Goal: Task Accomplishment & Management: Use online tool/utility

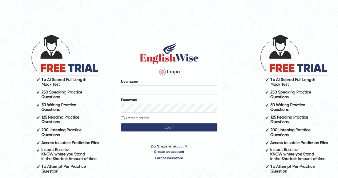
type input "Nomz1986"
click at [162, 129] on button "Login" at bounding box center [169, 127] width 96 height 8
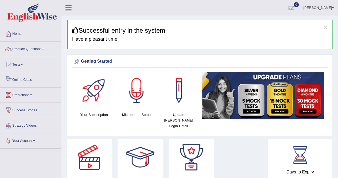
click at [33, 76] on link "Online Class" at bounding box center [30, 78] width 61 height 13
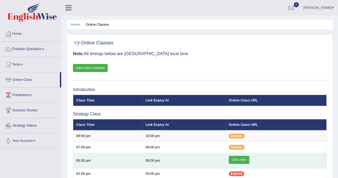
click at [236, 157] on link "Click Here" at bounding box center [239, 160] width 21 height 8
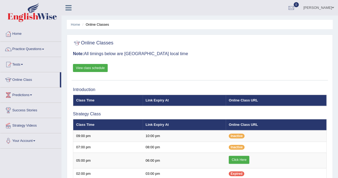
click at [44, 49] on span at bounding box center [43, 49] width 2 height 1
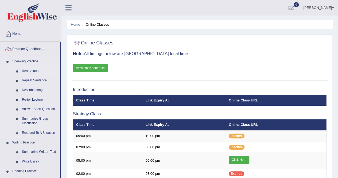
click at [36, 71] on link "Read Aloud" at bounding box center [40, 71] width 40 height 10
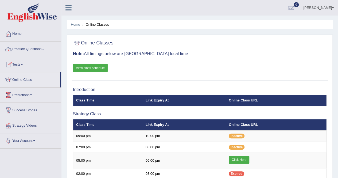
click at [44, 49] on span at bounding box center [43, 49] width 2 height 1
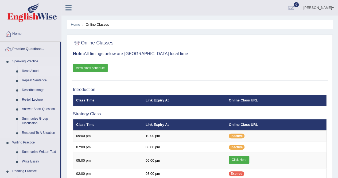
click at [33, 71] on link "Read Aloud" at bounding box center [40, 71] width 40 height 10
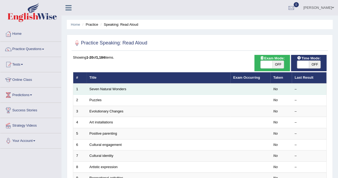
click at [166, 86] on td "Seven Natural Wonders" at bounding box center [159, 88] width 144 height 11
click at [295, 87] on div "–" at bounding box center [309, 89] width 29 height 5
click at [185, 88] on td "Seven Natural Wonders" at bounding box center [159, 88] width 144 height 11
click at [227, 83] on td "Seven Natural Wonders" at bounding box center [159, 88] width 144 height 11
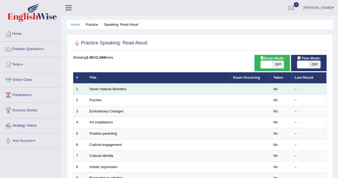
click at [227, 83] on td "Seven Natural Wonders" at bounding box center [159, 88] width 144 height 11
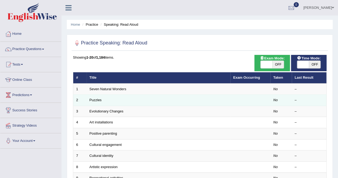
click at [222, 97] on td "Puzzles" at bounding box center [159, 100] width 144 height 11
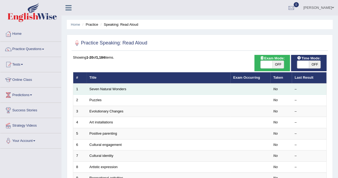
click at [222, 89] on td "Seven Natural Wonders" at bounding box center [159, 88] width 144 height 11
click at [275, 91] on td "No" at bounding box center [281, 88] width 21 height 11
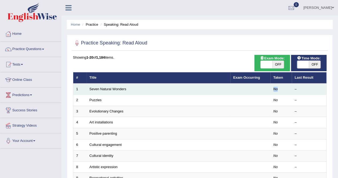
click at [275, 91] on td "No" at bounding box center [281, 88] width 21 height 11
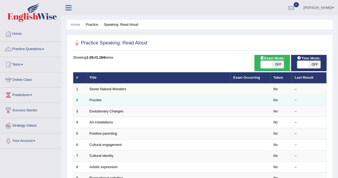
click at [262, 98] on td at bounding box center [251, 100] width 40 height 11
drag, startPoint x: 262, startPoint y: 98, endPoint x: 277, endPoint y: 98, distance: 15.5
click at [277, 98] on em "No" at bounding box center [276, 100] width 5 height 4
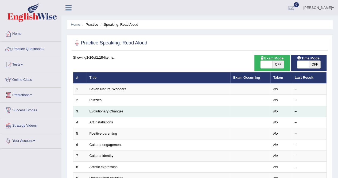
click at [239, 108] on td at bounding box center [251, 111] width 40 height 11
click at [113, 110] on link "Evolutionary Changes" at bounding box center [107, 111] width 34 height 4
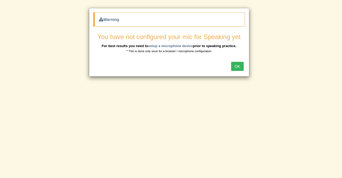
click at [237, 67] on button "OK" at bounding box center [237, 66] width 12 height 9
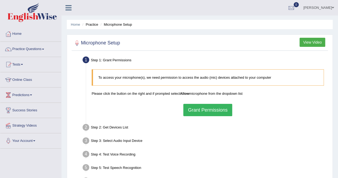
click at [220, 108] on button "Grant Permissions" at bounding box center [207, 110] width 49 height 12
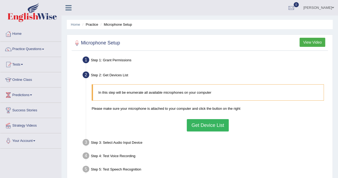
click at [198, 125] on button "Get Device List" at bounding box center [208, 125] width 42 height 12
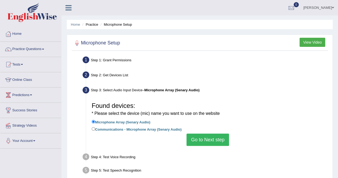
click at [202, 140] on button "Go to Next step" at bounding box center [208, 139] width 43 height 12
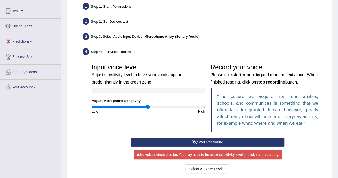
scroll to position [64, 0]
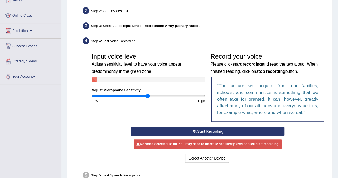
click at [228, 132] on button "Start Recording" at bounding box center [207, 131] width 153 height 9
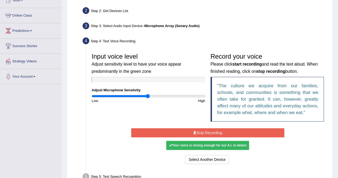
click at [228, 132] on button "Stop Recording" at bounding box center [207, 132] width 153 height 9
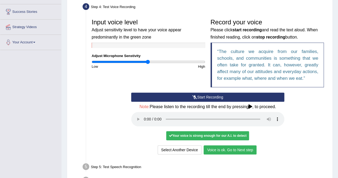
scroll to position [107, 0]
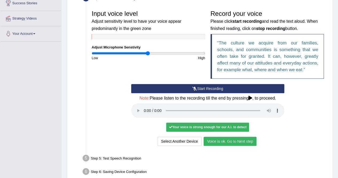
click at [232, 140] on button "Voice is ok. Go to Next step" at bounding box center [230, 141] width 53 height 9
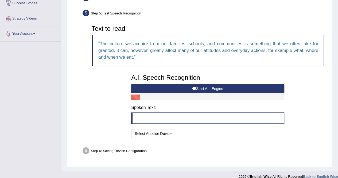
click at [172, 116] on blockquote at bounding box center [207, 117] width 153 height 11
click at [216, 90] on button "Start A.I. Engine" at bounding box center [207, 88] width 153 height 9
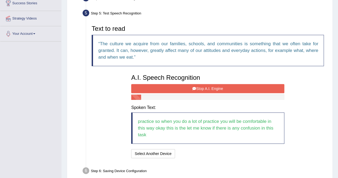
click at [212, 138] on blockquote "practice so when you do a lot of practice you will be comfortable in this way o…" at bounding box center [207, 127] width 153 height 31
click at [302, 152] on div "Text to read The culture we acquire from our families, schools, and communities…" at bounding box center [208, 90] width 238 height 137
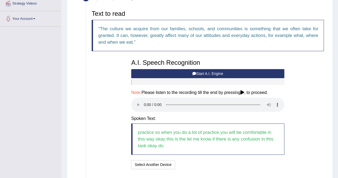
scroll to position [126, 0]
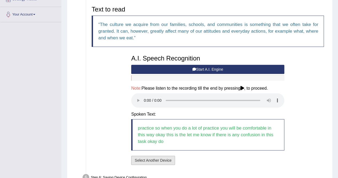
click at [163, 160] on button "Select Another Device" at bounding box center [153, 160] width 44 height 9
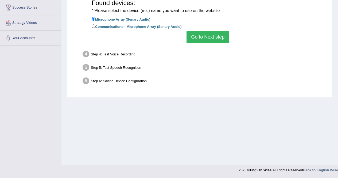
click at [208, 38] on button "Go to Next step" at bounding box center [208, 37] width 43 height 12
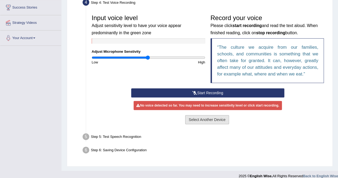
click at [216, 119] on button "Select Another Device" at bounding box center [207, 119] width 44 height 9
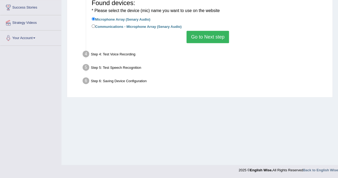
click at [209, 33] on button "Go to Next step" at bounding box center [208, 37] width 43 height 12
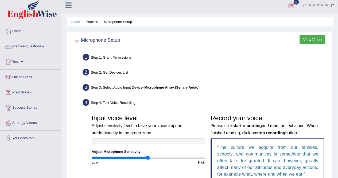
scroll to position [0, 0]
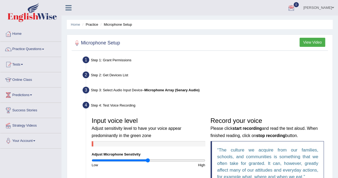
click at [306, 44] on button "View Video" at bounding box center [313, 42] width 26 height 9
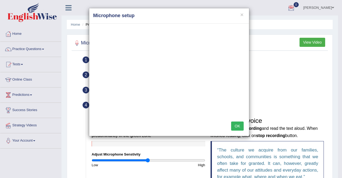
click at [241, 121] on div "OK" at bounding box center [169, 126] width 160 height 19
click at [240, 123] on button "OK" at bounding box center [237, 125] width 12 height 9
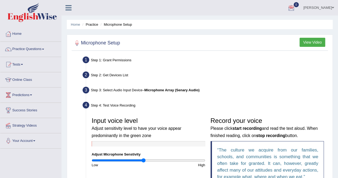
click at [143, 159] on input "range" at bounding box center [149, 160] width 114 height 4
click at [139, 160] on input "range" at bounding box center [149, 160] width 114 height 4
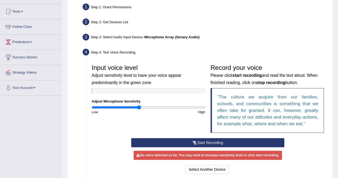
scroll to position [53, 0]
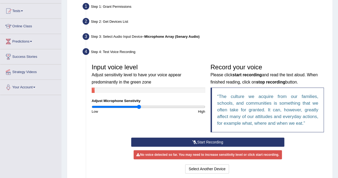
click at [218, 142] on button "Start Recording" at bounding box center [207, 141] width 153 height 9
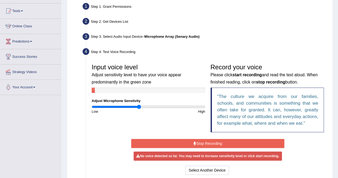
click at [174, 141] on button "Stop Recording" at bounding box center [207, 143] width 153 height 9
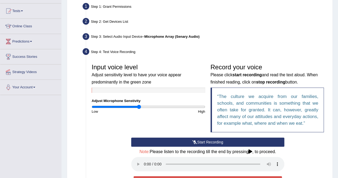
click at [186, 140] on button "Start Recording" at bounding box center [207, 141] width 153 height 9
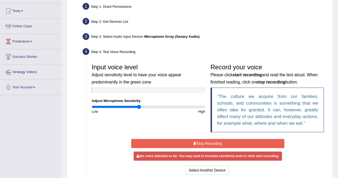
click at [191, 141] on button "Stop Recording" at bounding box center [207, 143] width 153 height 9
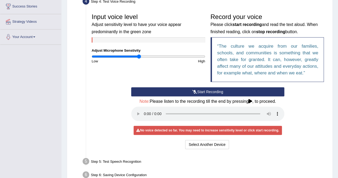
scroll to position [107, 0]
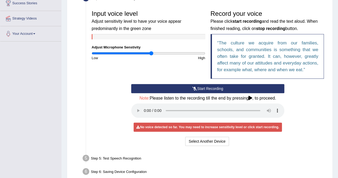
click at [151, 53] on input "range" at bounding box center [149, 53] width 114 height 4
click at [154, 53] on input "range" at bounding box center [149, 53] width 114 height 4
click at [188, 86] on button "Start Recording" at bounding box center [207, 88] width 153 height 9
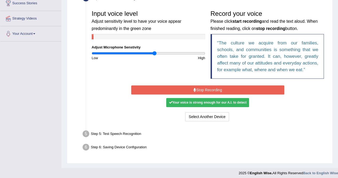
click at [236, 103] on div "Your voice is strong enough for our A.I. to detect" at bounding box center [207, 102] width 83 height 9
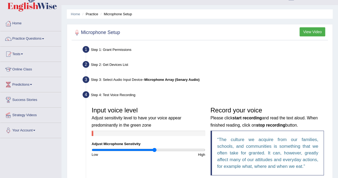
scroll to position [0, 0]
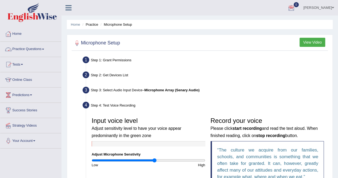
click at [66, 10] on icon at bounding box center [69, 7] width 6 height 7
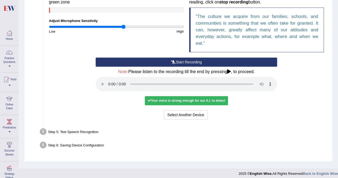
scroll to position [136, 0]
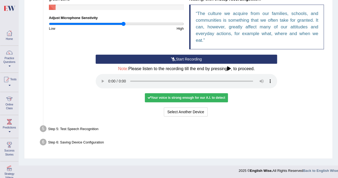
click at [70, 140] on div "Step 6: Saving Device Configuration" at bounding box center [183, 143] width 293 height 12
click at [282, 101] on div "Start Recording Stop Recording Note: Please listen to the recording till the en…" at bounding box center [186, 86] width 281 height 63
click at [209, 96] on div "Your voice is strong enough for our A.I. to detect" at bounding box center [186, 97] width 83 height 9
click at [9, 55] on div at bounding box center [9, 52] width 8 height 8
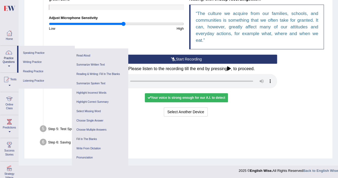
click at [154, 36] on div "Input voice level Adjust sensitivity level to have your voice appear predominan…" at bounding box center [186, 16] width 281 height 76
click at [13, 52] on link "Practice Questions" at bounding box center [8, 58] width 17 height 25
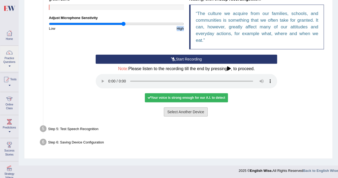
click at [190, 112] on button "Select Another Device" at bounding box center [186, 111] width 44 height 9
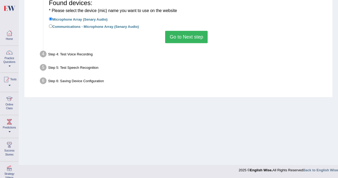
click at [185, 38] on button "Go to Next step" at bounding box center [186, 37] width 43 height 12
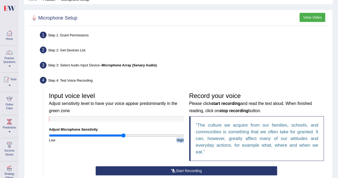
scroll to position [0, 0]
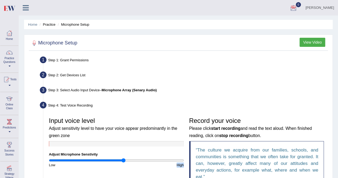
click at [318, 40] on button "View Video" at bounding box center [313, 42] width 26 height 9
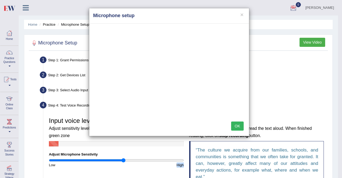
click at [242, 125] on button "OK" at bounding box center [237, 125] width 12 height 9
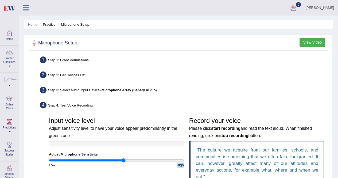
click at [308, 44] on button "View Video" at bounding box center [313, 42] width 26 height 9
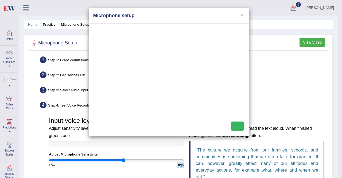
click at [237, 126] on button "OK" at bounding box center [237, 125] width 12 height 9
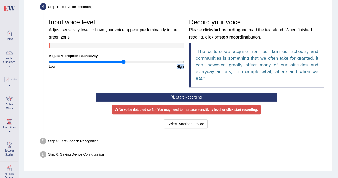
scroll to position [110, 0]
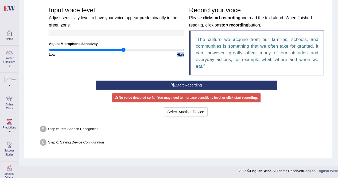
click at [209, 83] on button "Start Recording" at bounding box center [187, 84] width 182 height 9
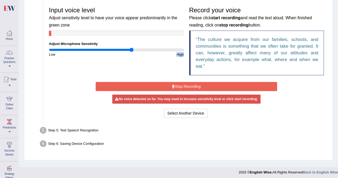
type input "1.24"
click at [132, 50] on input "range" at bounding box center [116, 50] width 135 height 4
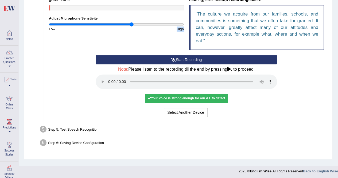
scroll to position [136, 0]
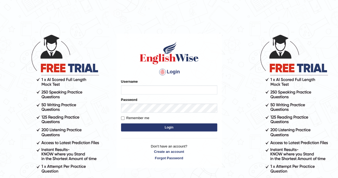
type input "Nomz1986"
click at [161, 128] on button "Login" at bounding box center [169, 127] width 96 height 8
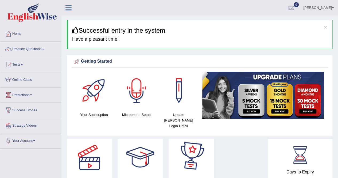
click at [134, 97] on div at bounding box center [136, 90] width 37 height 37
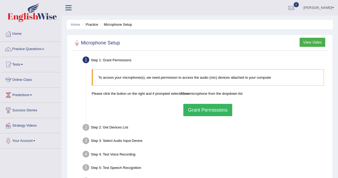
click at [211, 110] on button "Grant Permissions" at bounding box center [207, 110] width 49 height 12
drag, startPoint x: 118, startPoint y: 65, endPoint x: 142, endPoint y: 52, distance: 26.8
click at [142, 52] on div "Microphone Setup View Video Step 1: Grant Permissions To access your microphone…" at bounding box center [200, 115] width 266 height 163
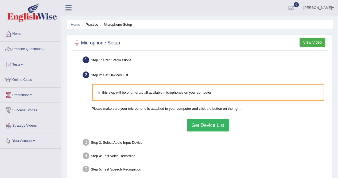
click at [213, 126] on button "Get Device List" at bounding box center [208, 125] width 42 height 12
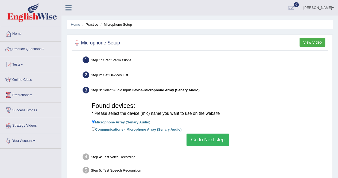
click at [212, 140] on button "Go to Next step" at bounding box center [208, 139] width 43 height 12
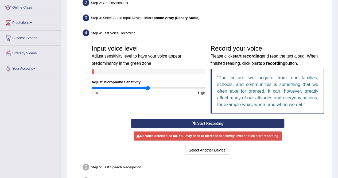
scroll to position [86, 0]
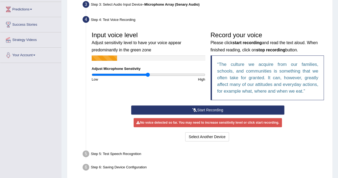
click at [228, 110] on button "Start Recording" at bounding box center [207, 109] width 153 height 9
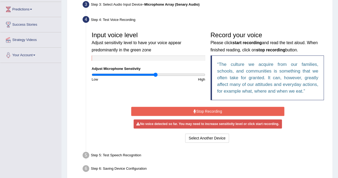
type input "1.14"
click at [155, 75] on input "range" at bounding box center [149, 74] width 114 height 4
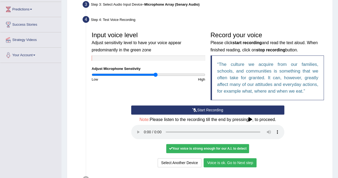
click at [225, 160] on button "Voice is ok. Go to Next step" at bounding box center [230, 162] width 53 height 9
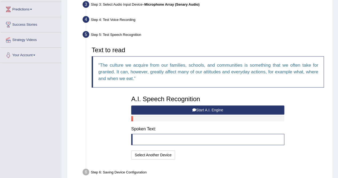
click at [169, 136] on blockquote at bounding box center [207, 139] width 153 height 11
click at [183, 140] on blockquote at bounding box center [207, 139] width 153 height 11
click at [216, 109] on button "Start A.I. Engine" at bounding box center [207, 109] width 153 height 9
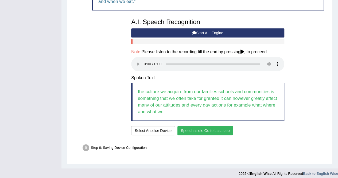
scroll to position [165, 0]
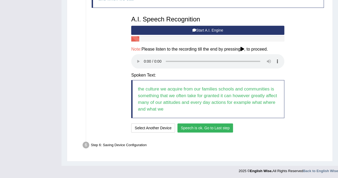
click at [218, 125] on button "Speech is ok. Go to Last step" at bounding box center [206, 127] width 56 height 9
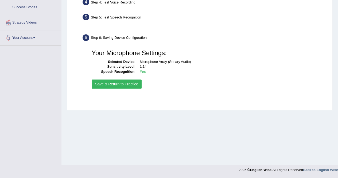
scroll to position [103, 0]
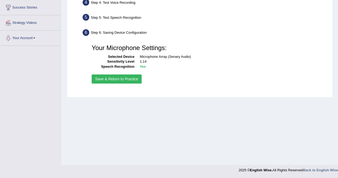
click at [125, 78] on button "Save & Return to Practice" at bounding box center [117, 78] width 50 height 9
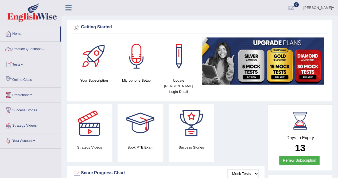
click at [34, 80] on link "Online Class" at bounding box center [30, 78] width 61 height 13
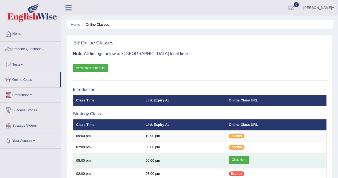
click at [236, 159] on link "Click Here" at bounding box center [239, 160] width 21 height 8
